Goal: Information Seeking & Learning: Learn about a topic

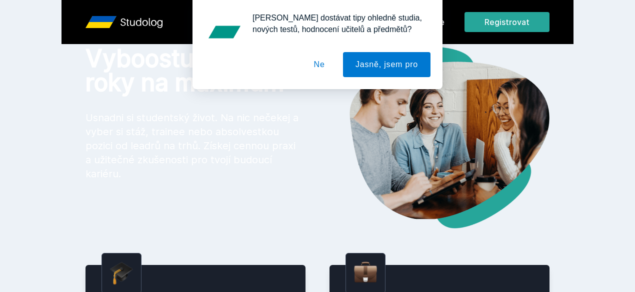
scroll to position [30, 0]
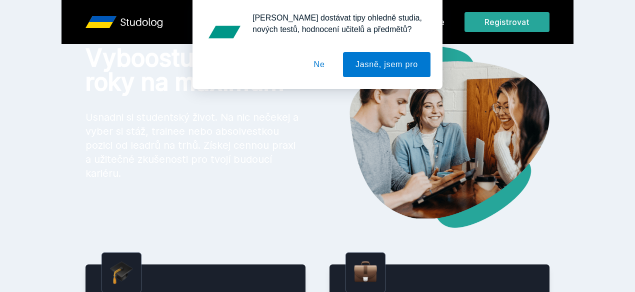
click at [492, 18] on div "[PERSON_NAME] dostávat tipy ohledně studia, nových testů, hodnocení učitelů a p…" at bounding box center [317, 44] width 635 height 89
click at [491, 19] on div "[PERSON_NAME] dostávat tipy ohledně studia, nových testů, hodnocení učitelů a p…" at bounding box center [317, 44] width 635 height 89
click at [322, 65] on button "Ne" at bounding box center [320, 64] width 36 height 25
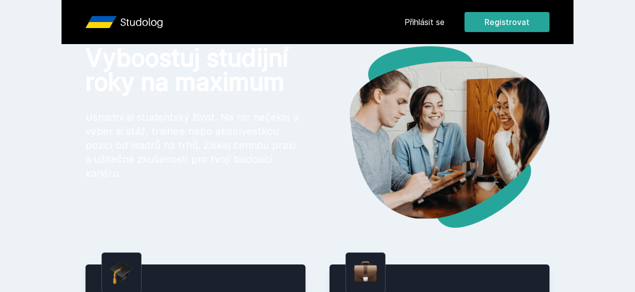
click at [445, 20] on link "Přihlásit se" at bounding box center [425, 22] width 40 height 12
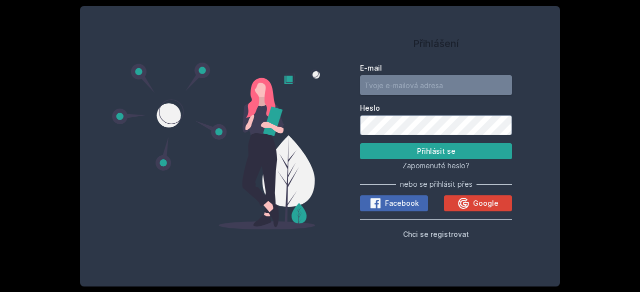
click at [420, 94] on input "E-mail" at bounding box center [436, 85] width 152 height 20
type input "[EMAIL_ADDRESS][DOMAIN_NAME]"
click at [420, 112] on label "Heslo" at bounding box center [436, 108] width 152 height 10
click at [470, 215] on div "E-mail [EMAIL_ADDRESS][DOMAIN_NAME] Heslo Přihlásit se Zapomenuté heslo? nebo s…" at bounding box center [436, 149] width 152 height 181
click at [476, 210] on button "Google" at bounding box center [478, 203] width 68 height 16
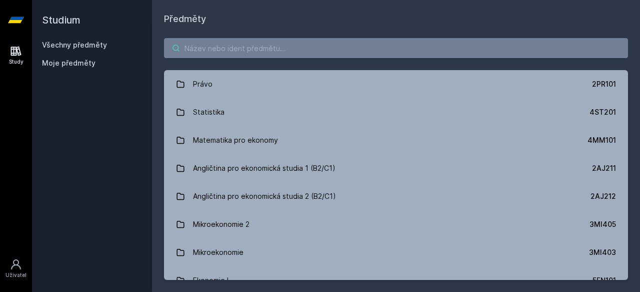
click at [379, 54] on input "search" at bounding box center [396, 48] width 464 height 20
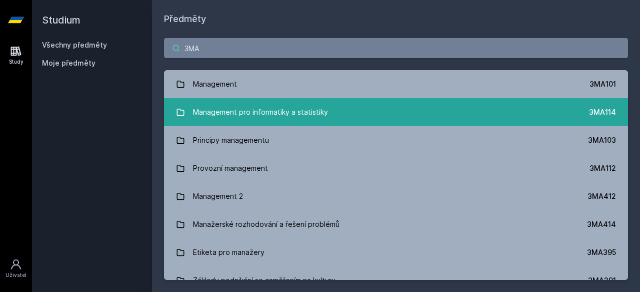
type input "3MA"
click at [355, 101] on link "Management pro informatiky a statistiky 3MA114" at bounding box center [396, 112] width 464 height 28
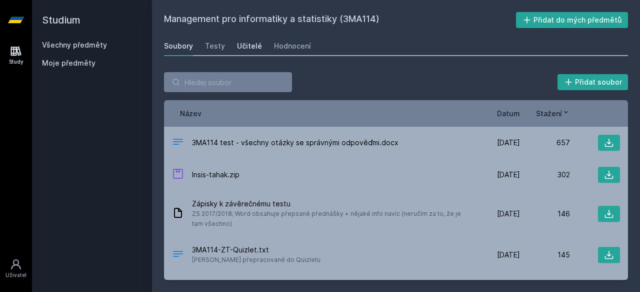
click at [247, 46] on div "Učitelé" at bounding box center [249, 46] width 25 height 10
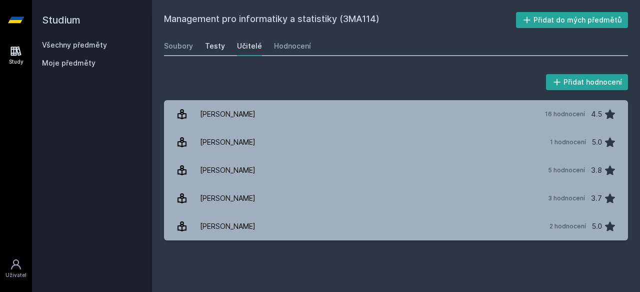
click at [219, 44] on div "Testy" at bounding box center [215, 46] width 20 height 10
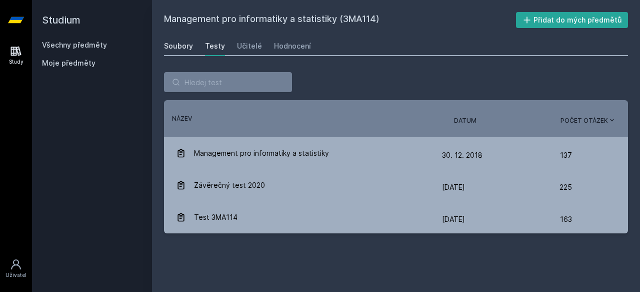
click at [190, 40] on link "Soubory" at bounding box center [178, 46] width 29 height 20
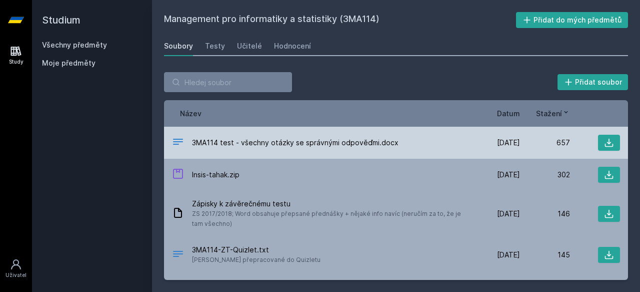
click at [332, 139] on span "3MA114 test - všechny otázky se správnými odpověďmi.docx" at bounding box center [295, 143] width 207 height 10
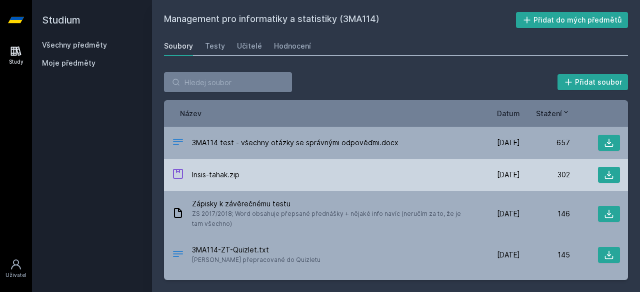
click at [273, 188] on div "Insis-tahak.zip 14. 5. 19 14. 5. 2019 302" at bounding box center [396, 175] width 464 height 32
click at [218, 172] on span "Insis-tahak.zip" at bounding box center [216, 175] width 48 height 10
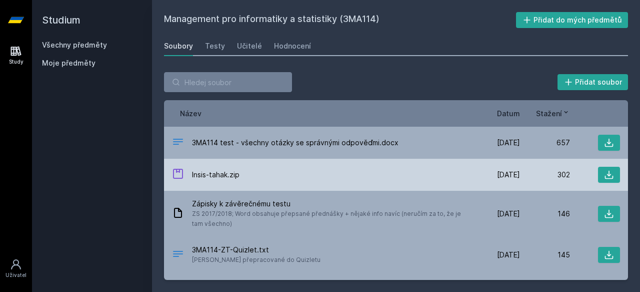
click at [176, 176] on icon at bounding box center [178, 174] width 12 height 12
click at [330, 182] on div "Insis-tahak.zip 14. 5. 19 14. 5. 2019 302" at bounding box center [396, 175] width 464 height 32
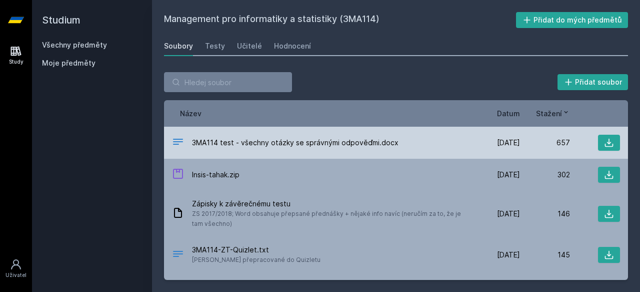
click at [449, 156] on div "3MA114 test - všechny otázky se správnými odpověďmi.docx 24. 9. 21 24. 9. 2021 …" at bounding box center [396, 143] width 464 height 32
click at [605, 138] on icon at bounding box center [609, 143] width 10 height 10
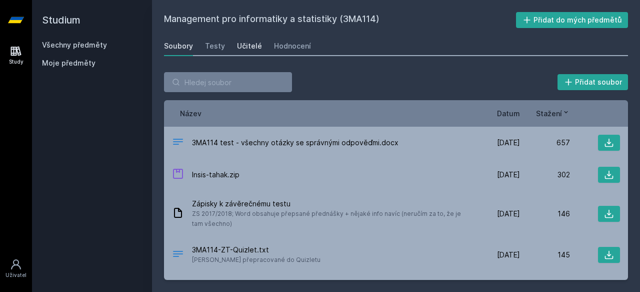
click at [247, 51] on link "Učitelé" at bounding box center [249, 46] width 25 height 20
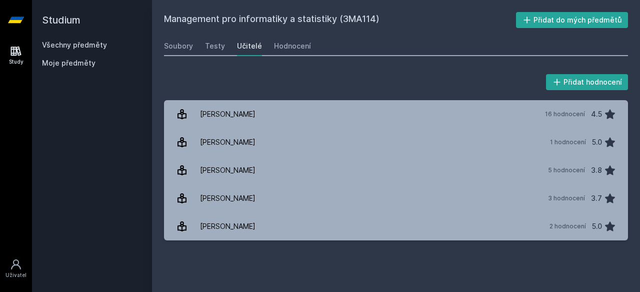
click at [245, 42] on div "Učitelé" at bounding box center [249, 46] width 25 height 10
click at [179, 45] on div "Soubory" at bounding box center [178, 46] width 29 height 10
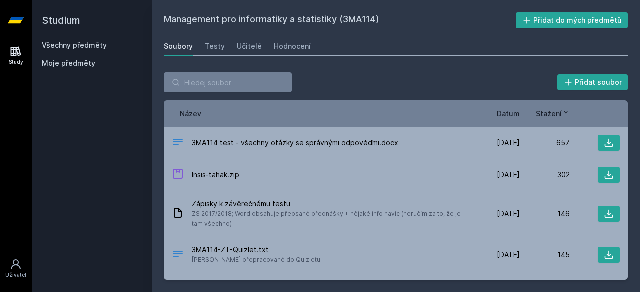
click at [57, 15] on h2 "Studium" at bounding box center [92, 20] width 100 height 40
click at [72, 45] on link "Všechny předměty" at bounding box center [74, 45] width 65 height 9
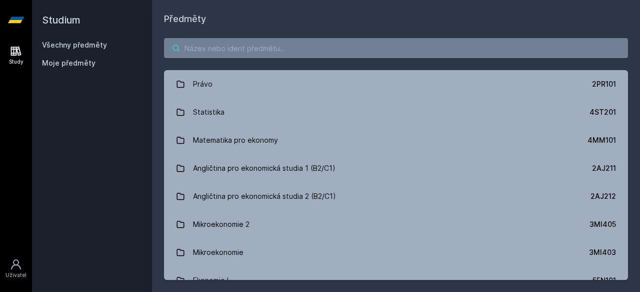
click at [194, 45] on input "search" at bounding box center [396, 48] width 464 height 20
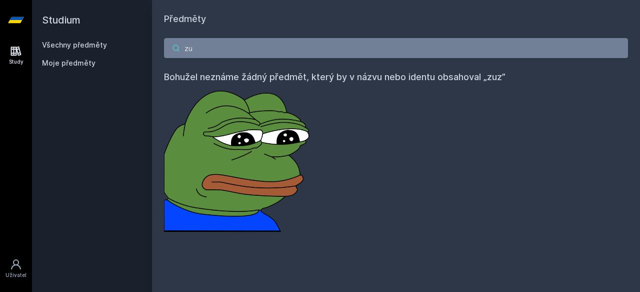
type input "z"
